Goal: Communication & Community: Answer question/provide support

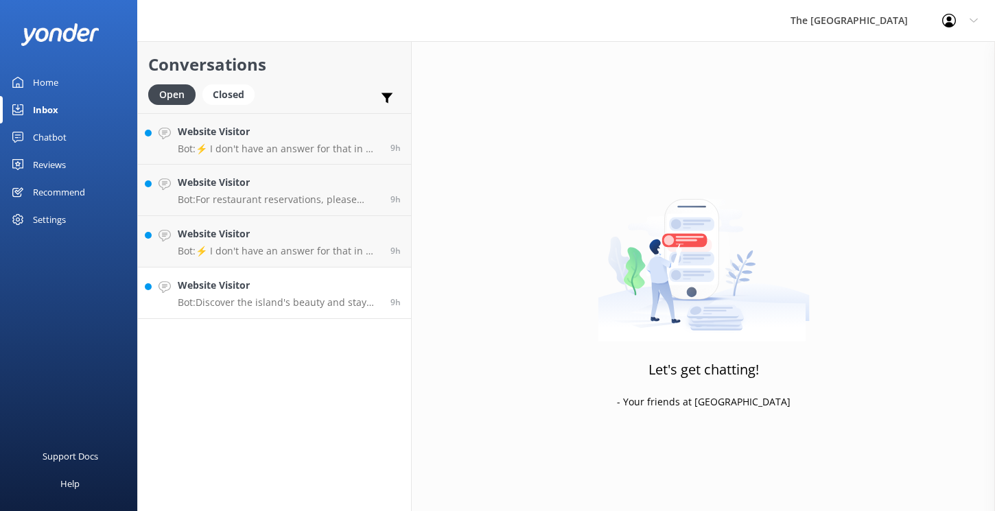
click at [289, 288] on h4 "Website Visitor" at bounding box center [279, 285] width 202 height 15
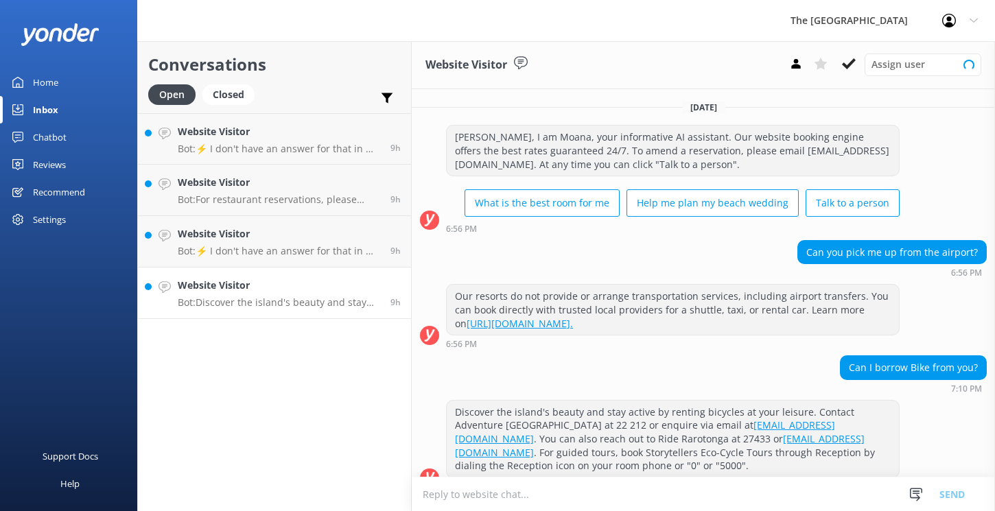
scroll to position [20, 0]
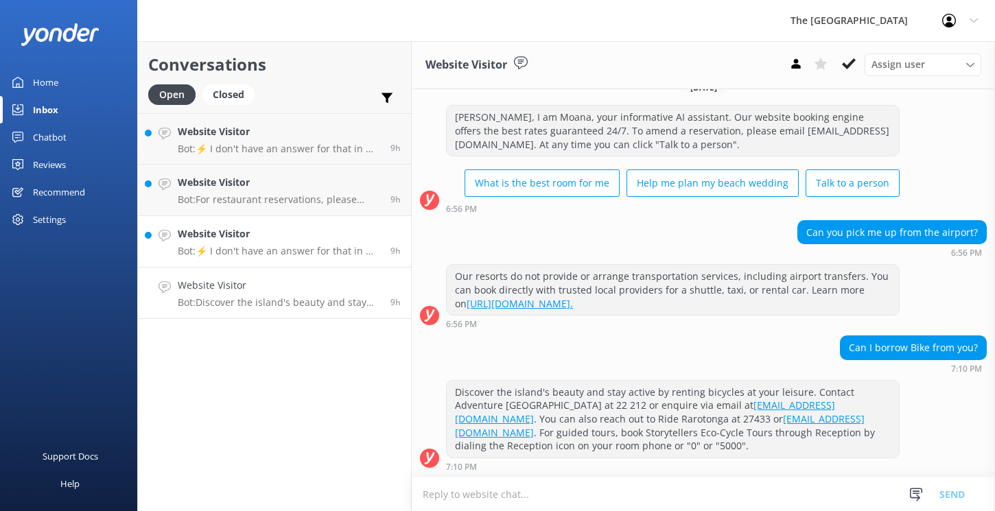
click at [299, 245] on p "Bot: ⚡ I don't have an answer for that in my knowledge base. Please try and rep…" at bounding box center [279, 251] width 202 height 12
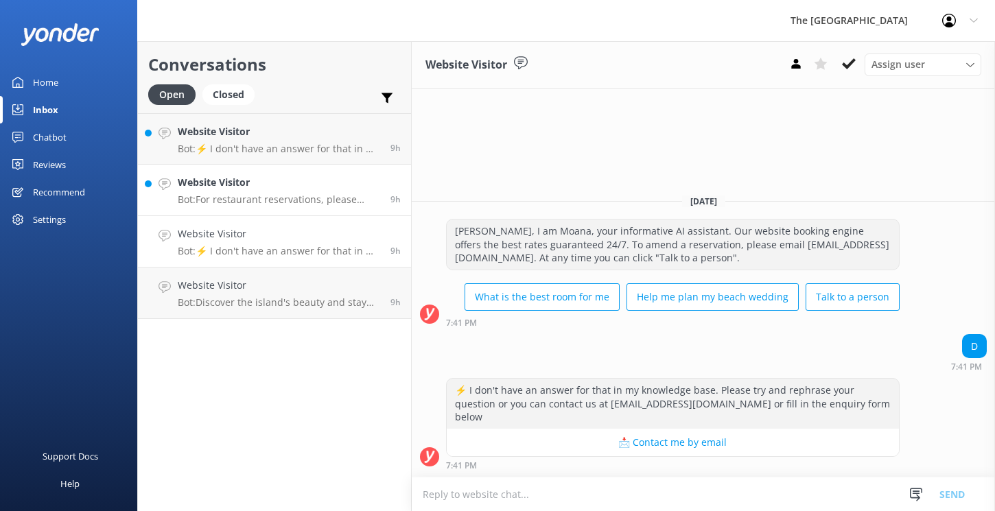
click at [323, 196] on p "Bot: For restaurant reservations, please email our team at [EMAIL_ADDRESS][DOMA…" at bounding box center [279, 200] width 202 height 12
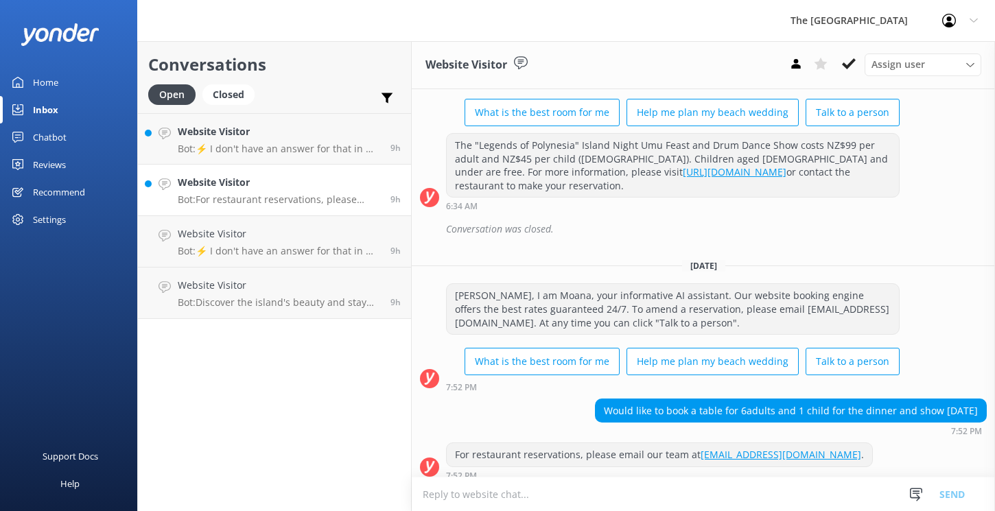
scroll to position [157, 0]
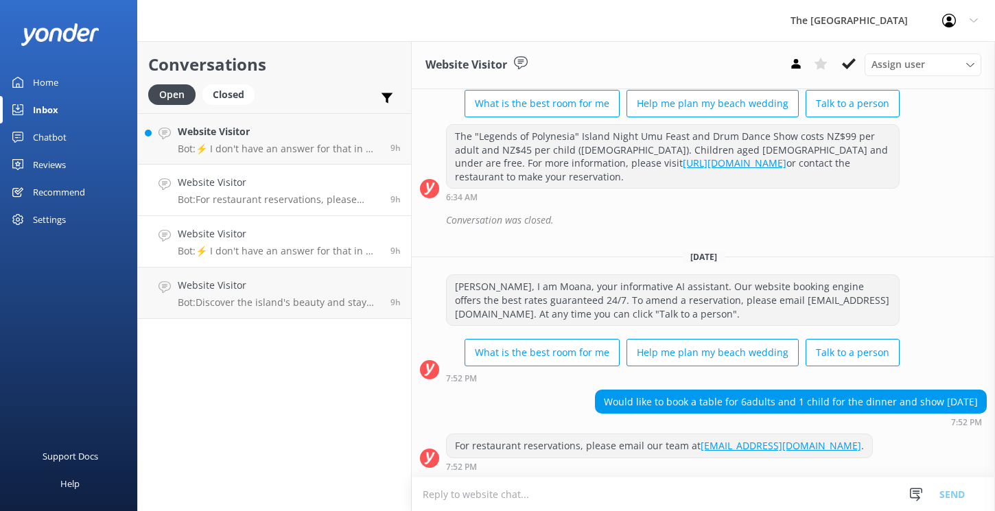
click at [326, 240] on h4 "Website Visitor" at bounding box center [279, 234] width 202 height 15
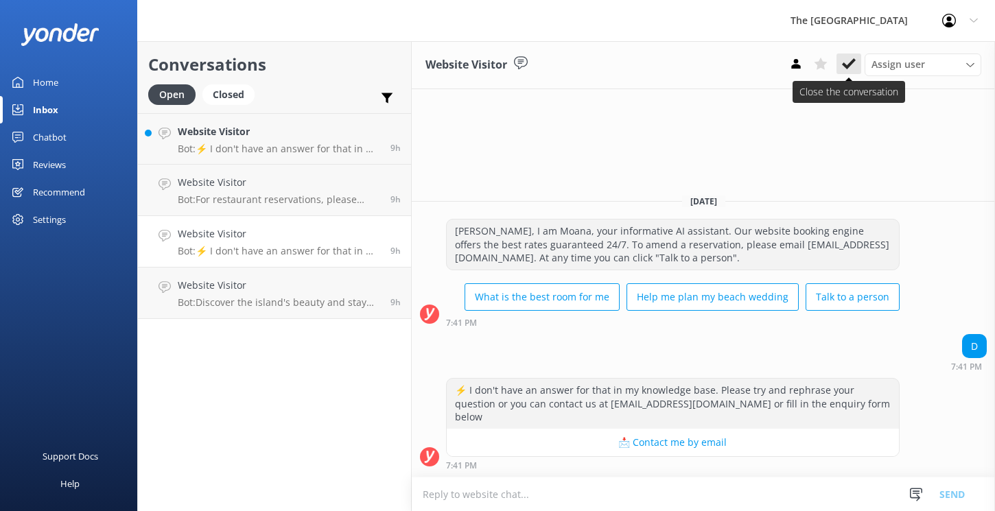
click at [847, 62] on icon at bounding box center [849, 64] width 14 height 14
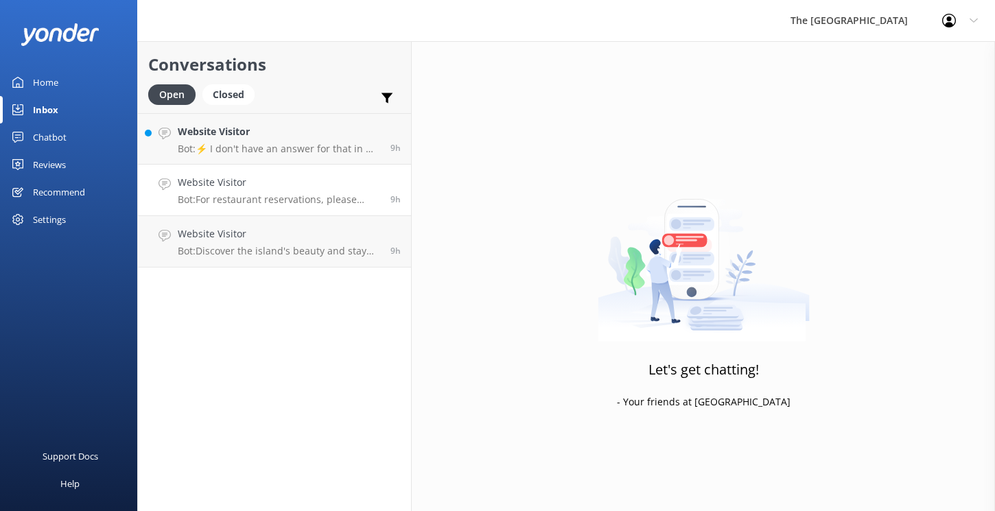
click at [308, 191] on div "Website Visitor Bot: For restaurant reservations, please email our team at [EMA…" at bounding box center [279, 190] width 202 height 30
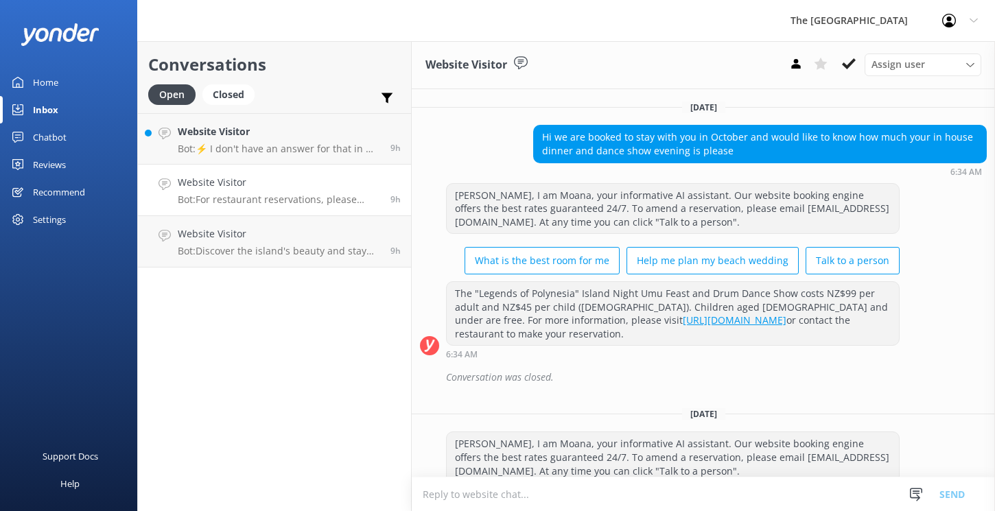
scroll to position [157, 0]
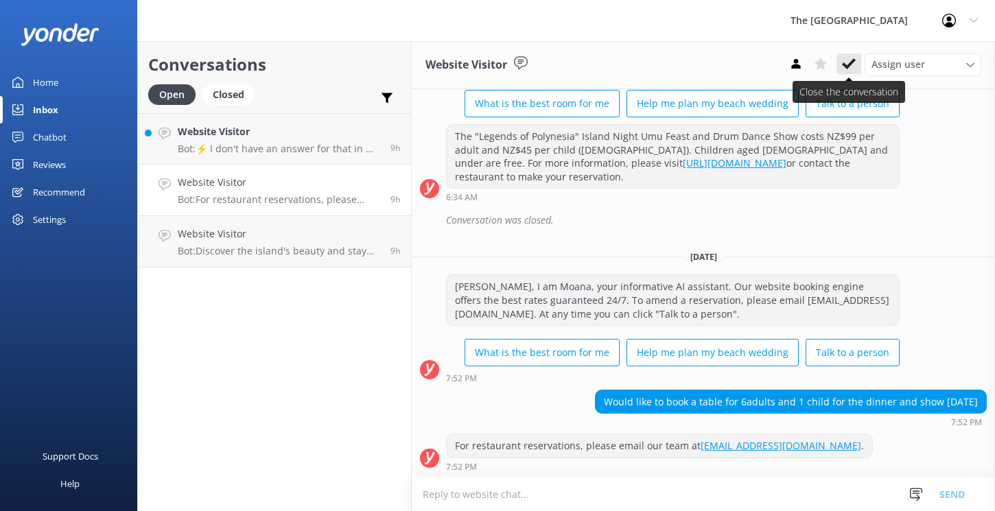
click at [846, 63] on icon at bounding box center [849, 64] width 14 height 14
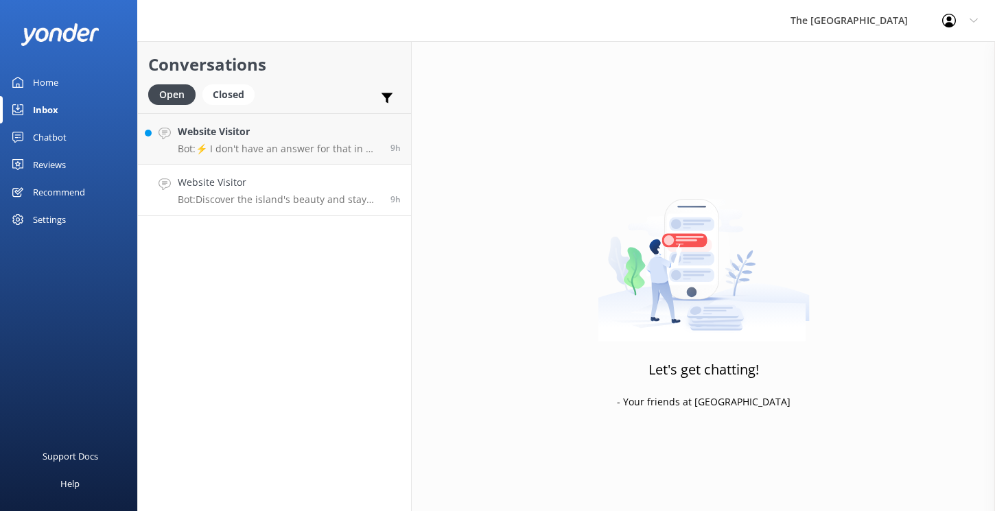
click at [320, 198] on p "Bot: Discover the island's beauty and stay active by renting bicycles at your l…" at bounding box center [279, 200] width 202 height 12
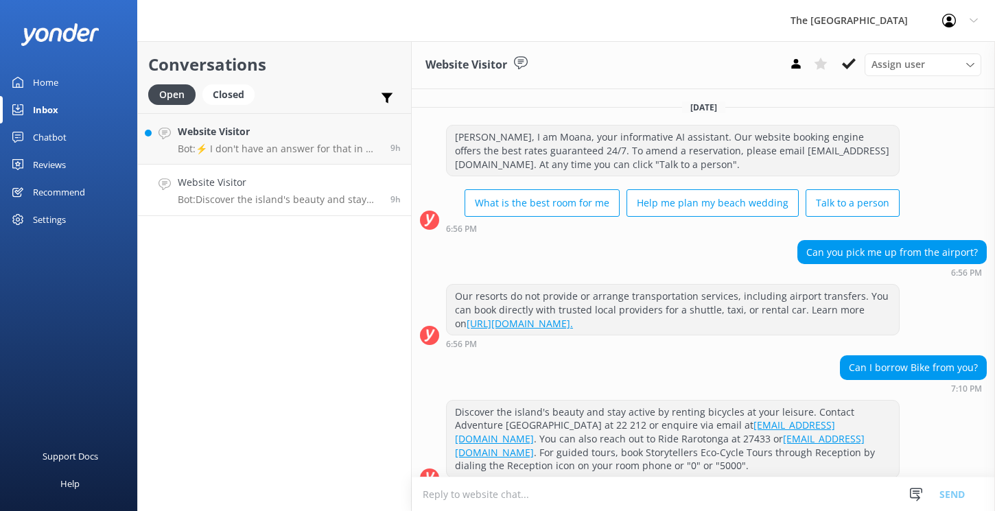
scroll to position [20, 0]
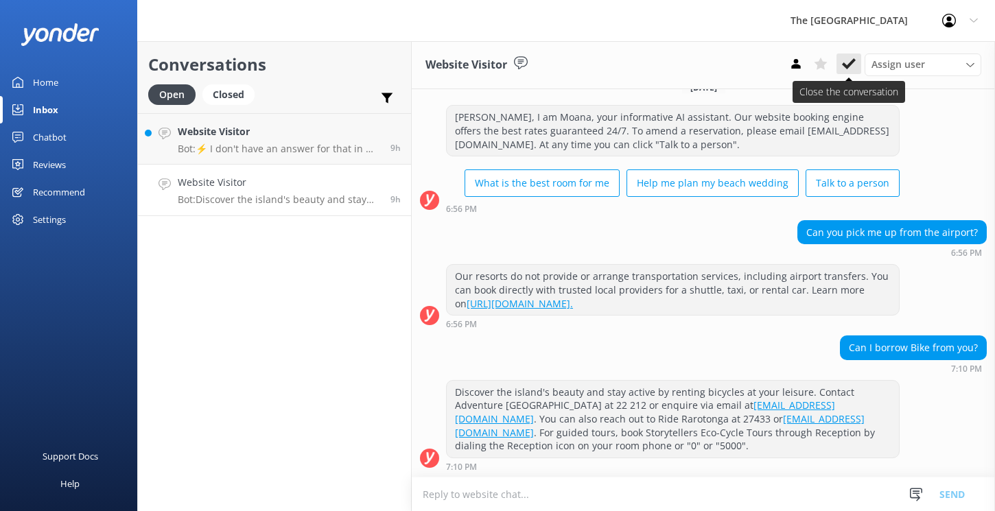
click at [852, 64] on use at bounding box center [849, 63] width 14 height 11
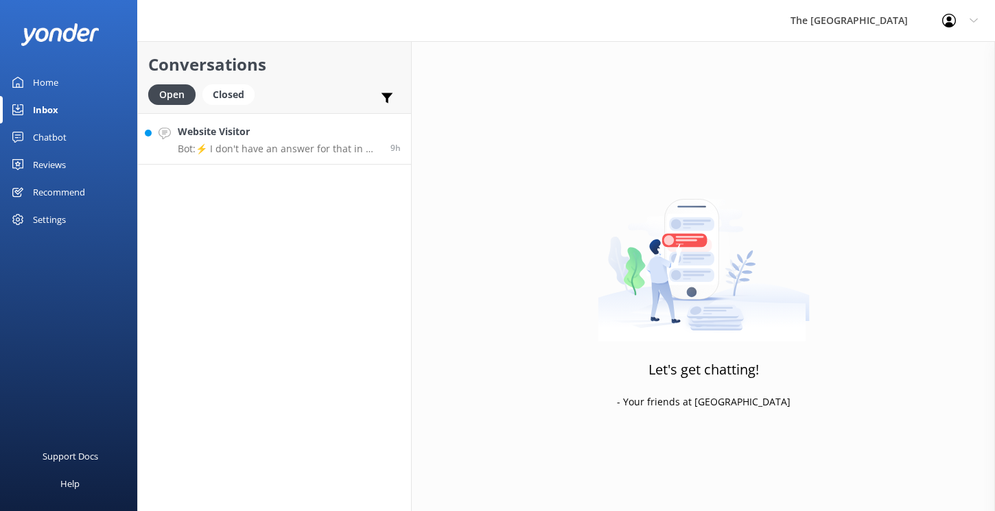
click at [326, 149] on p "Bot: ⚡ I don't have an answer for that in my knowledge base. Please try and rep…" at bounding box center [279, 149] width 202 height 12
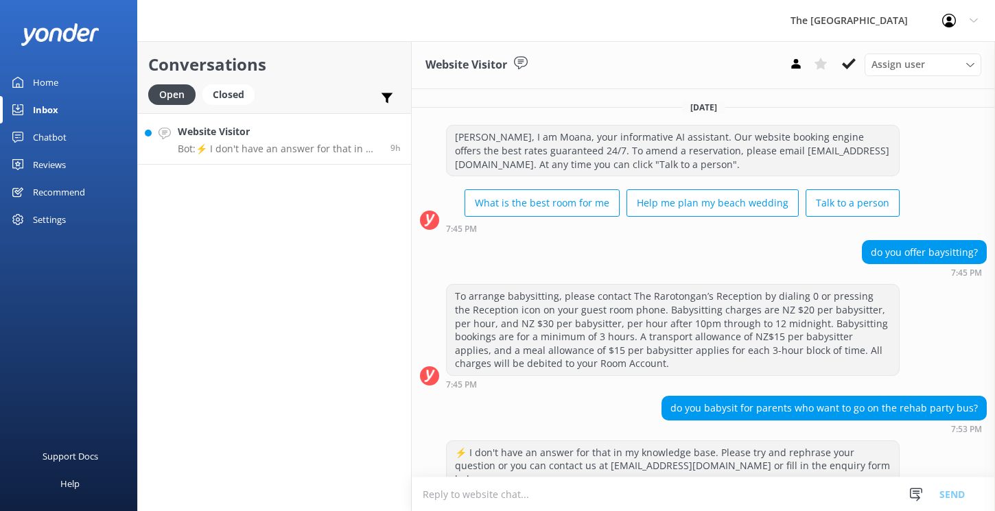
scroll to position [47, 0]
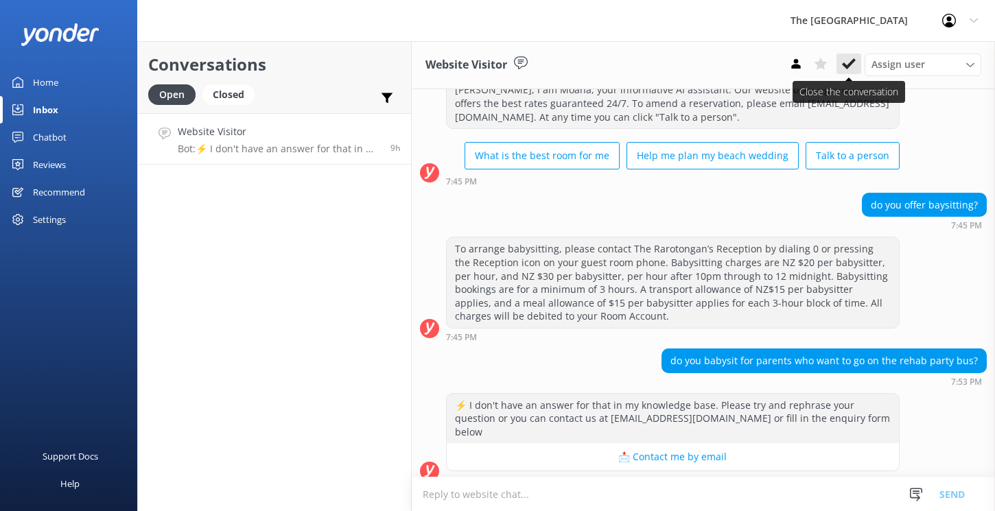
click at [848, 63] on icon at bounding box center [849, 64] width 14 height 14
